Goal: Task Accomplishment & Management: Complete application form

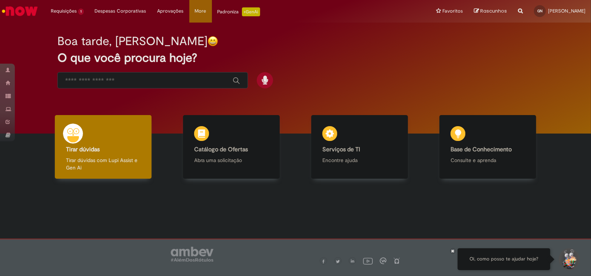
click at [201, 83] on input "Basta digitar aqui" at bounding box center [145, 81] width 160 height 9
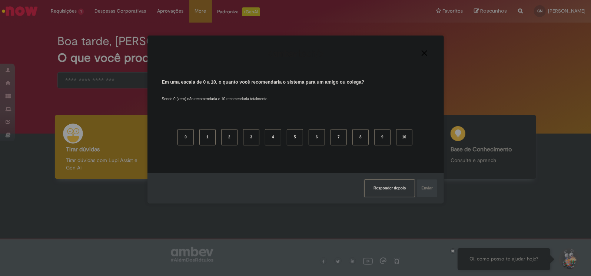
drag, startPoint x: 399, startPoint y: 190, endPoint x: 380, endPoint y: 235, distance: 48.8
click at [384, 235] on div "Agradecemos seu feedback! Em uma escala de 0 a 10, o quanto você recomendaria o…" at bounding box center [295, 119] width 296 height 263
click at [424, 55] on img "Close" at bounding box center [424, 53] width 6 height 6
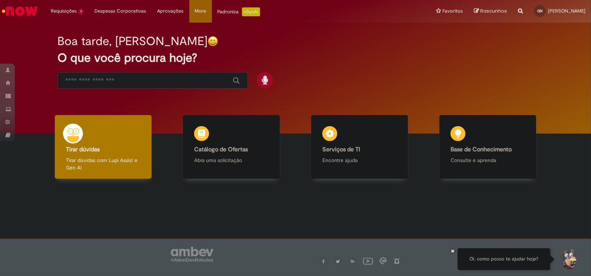
click at [179, 79] on input "Basta digitar aqui" at bounding box center [145, 81] width 160 height 9
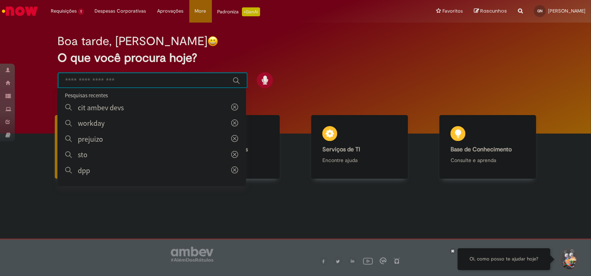
drag, startPoint x: 380, startPoint y: 43, endPoint x: 339, endPoint y: 73, distance: 50.2
click at [380, 44] on div "Boa tarde, [PERSON_NAME]" at bounding box center [295, 41] width 476 height 13
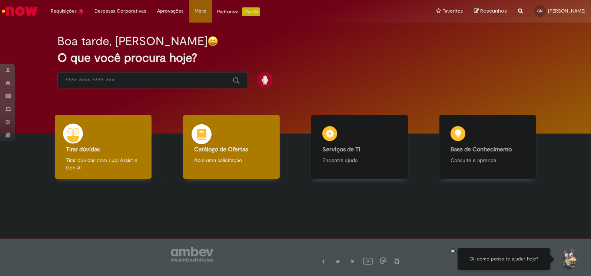
click at [237, 139] on div "Catálogo de Ofertas Catálogo de Ofertas Abra uma solicitação" at bounding box center [231, 147] width 97 height 64
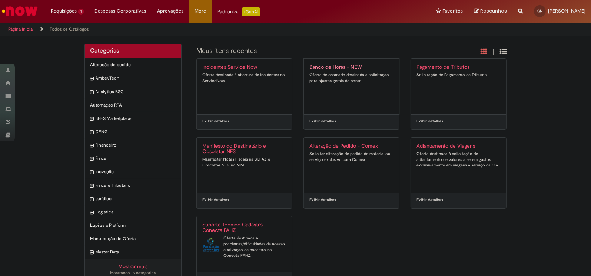
click at [323, 67] on h2 "Banco de Horas - NEW" at bounding box center [351, 67] width 84 height 6
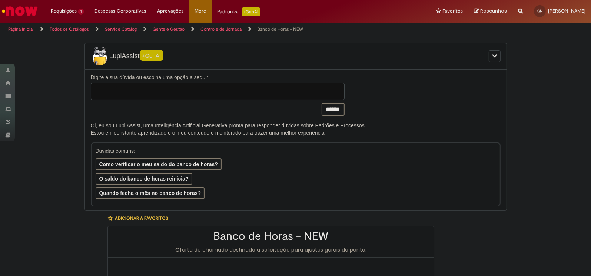
type input "**********"
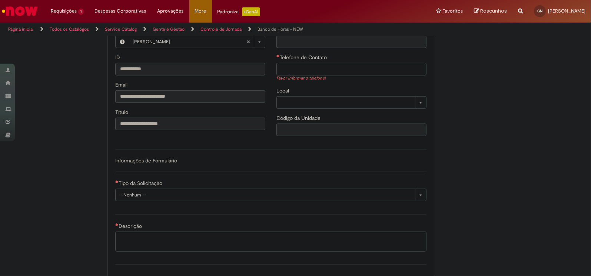
scroll to position [407, 0]
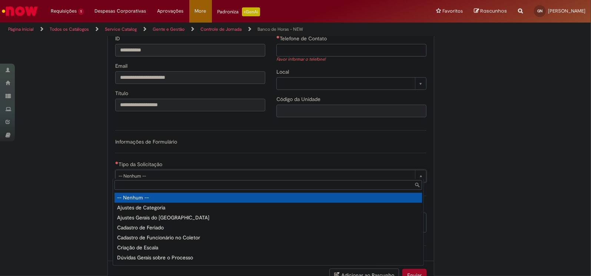
drag, startPoint x: 174, startPoint y: 173, endPoint x: 169, endPoint y: 177, distance: 6.6
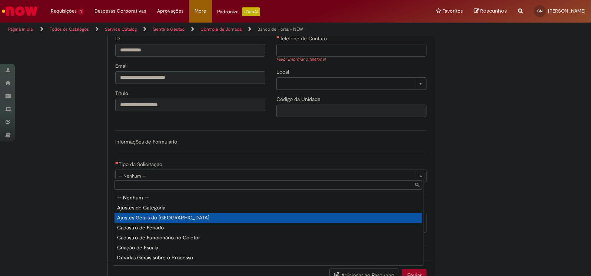
type input "**********"
select select "**********"
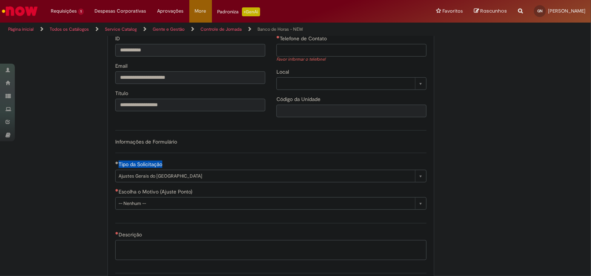
drag, startPoint x: 115, startPoint y: 161, endPoint x: 167, endPoint y: 161, distance: 51.8
click at [167, 161] on div "Tipo da Solicitação" at bounding box center [270, 165] width 311 height 9
copy label "Tipo da Solicitação"
